Goal: Transaction & Acquisition: Book appointment/travel/reservation

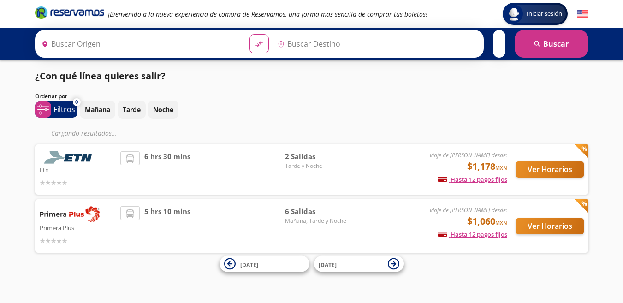
type input "[GEOGRAPHIC_DATA], [GEOGRAPHIC_DATA]"
type input "La [PERSON_NAME], [GEOGRAPHIC_DATA]"
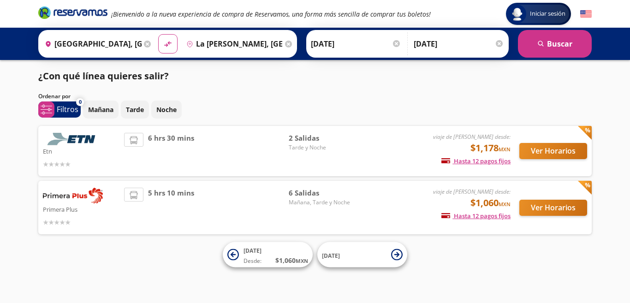
click at [311, 146] on span "Tarde y Noche" at bounding box center [321, 147] width 65 height 8
click at [570, 150] on button "Ver Horarios" at bounding box center [553, 151] width 68 height 16
